Goal: Navigation & Orientation: Find specific page/section

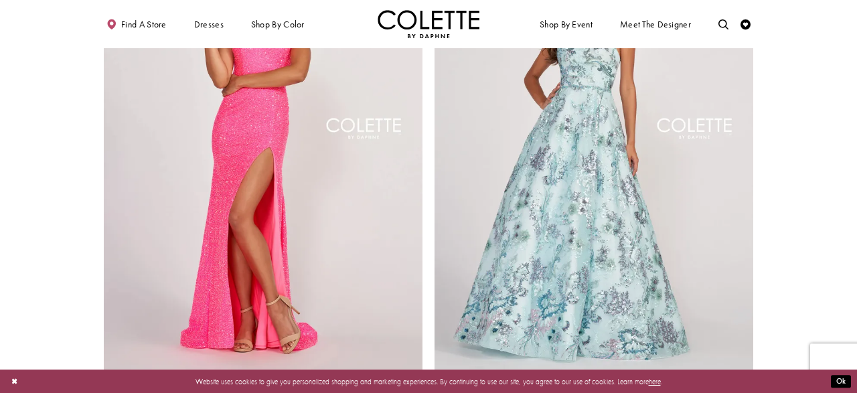
scroll to position [1823, 0]
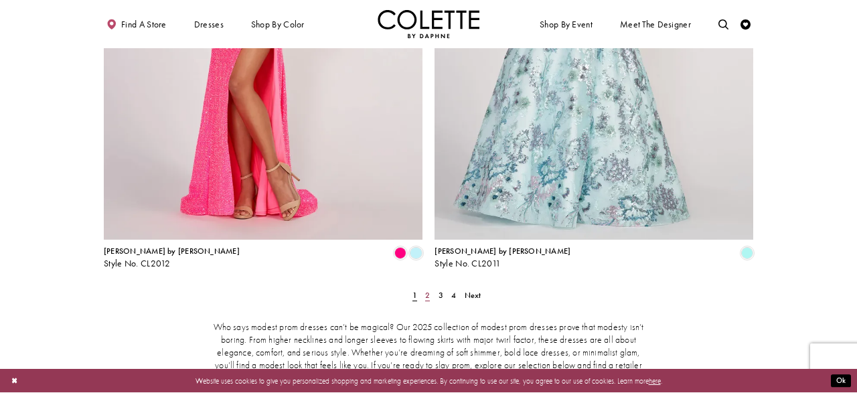
click at [426, 290] on span "2" at bounding box center [427, 295] width 5 height 11
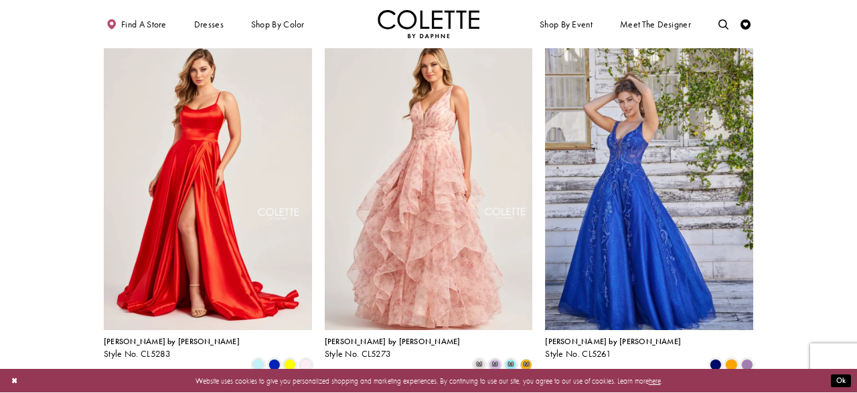
scroll to position [54, 0]
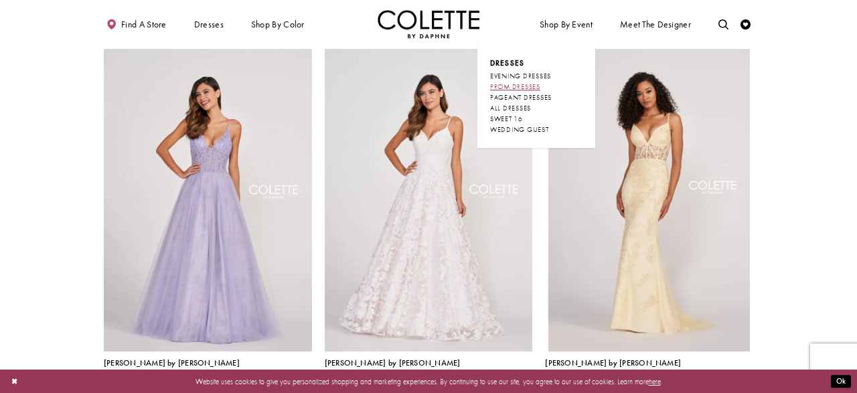
click at [524, 84] on span "PROM DRESSES" at bounding box center [515, 86] width 50 height 9
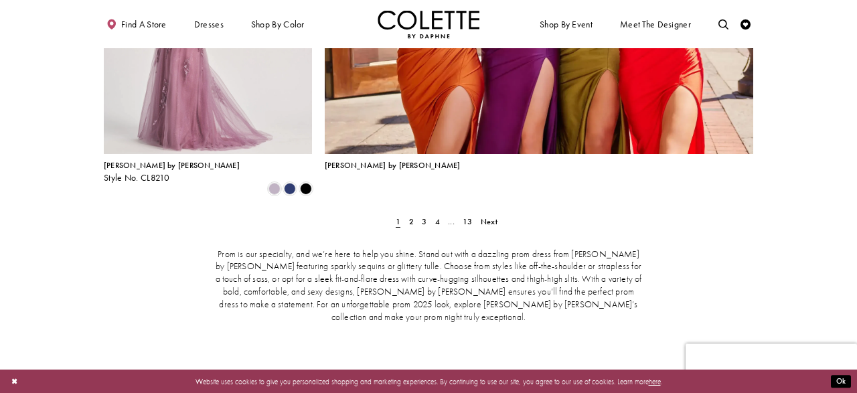
scroll to position [2321, 0]
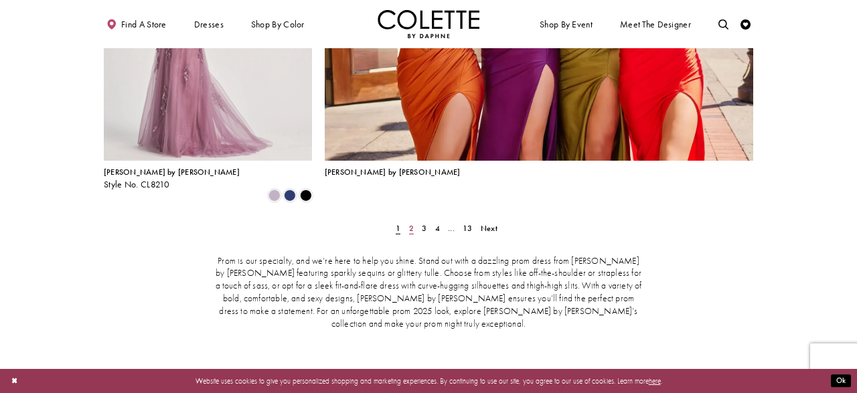
click at [416, 222] on link "2" at bounding box center [411, 229] width 11 height 15
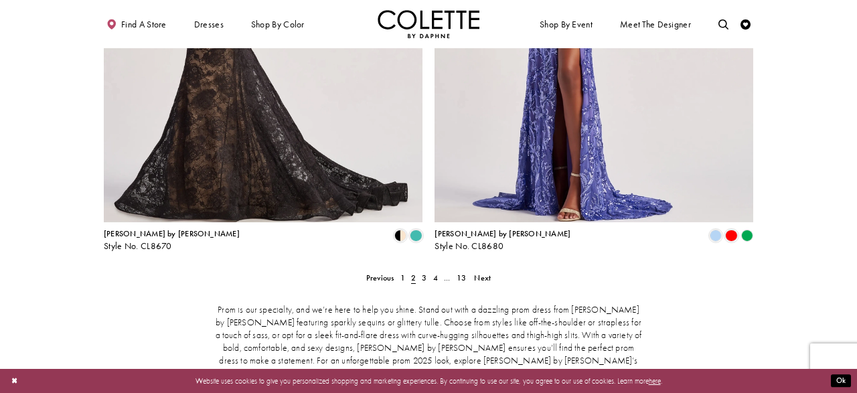
scroll to position [2051, 0]
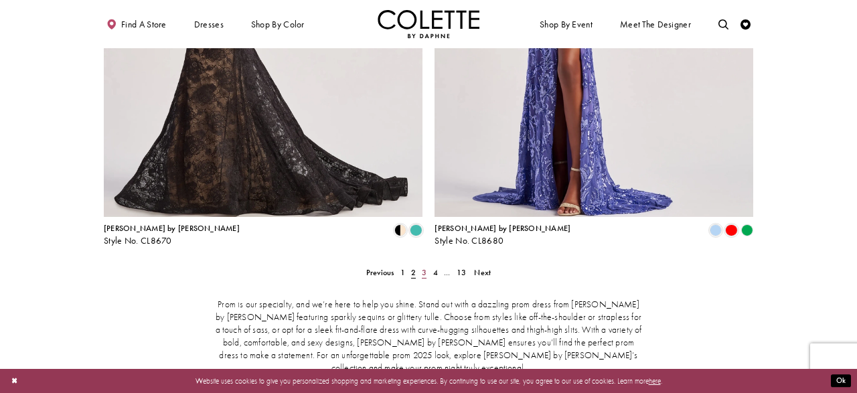
click at [425, 267] on span "3" at bounding box center [424, 272] width 5 height 11
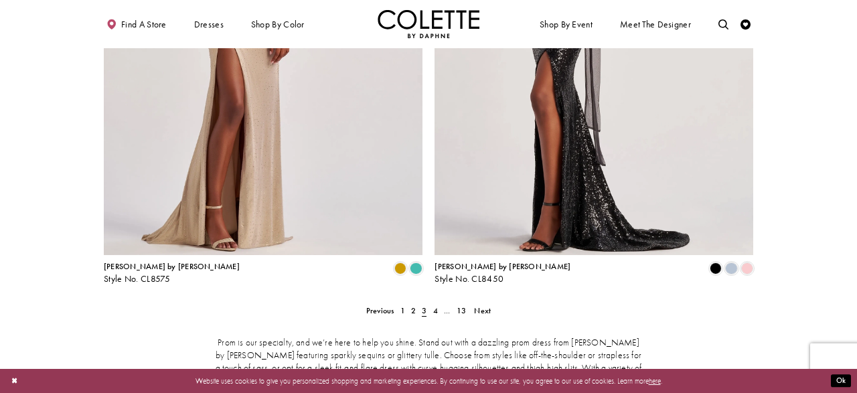
scroll to position [2011, 0]
